Goal: Contribute content

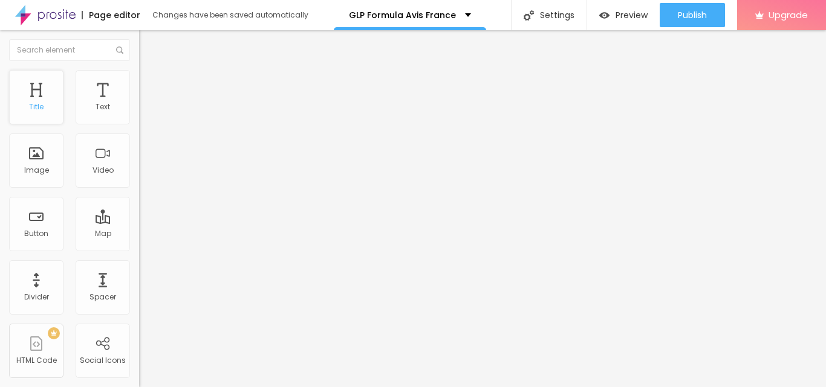
click at [62, 104] on div "Title" at bounding box center [36, 97] width 54 height 54
click at [36, 94] on div "Title" at bounding box center [36, 97] width 54 height 54
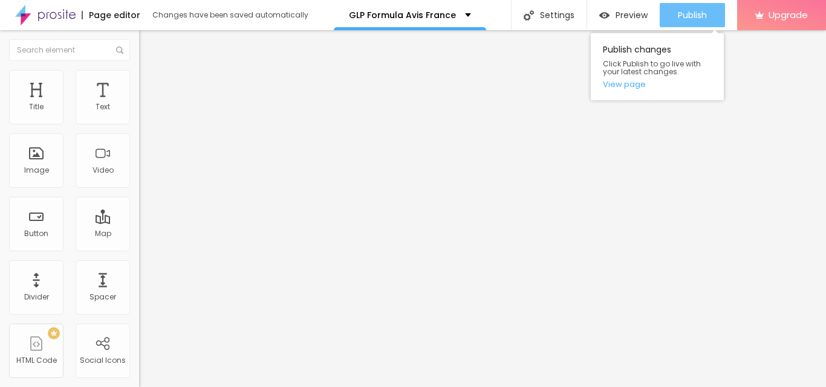
click at [697, 19] on span "Publish" at bounding box center [692, 15] width 29 height 10
click at [687, 11] on span "Publish" at bounding box center [692, 15] width 29 height 10
